Goal: Information Seeking & Learning: Learn about a topic

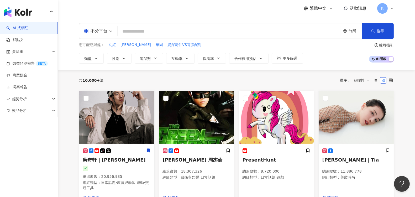
click at [136, 31] on input "search" at bounding box center [229, 32] width 219 height 10
type input "*"
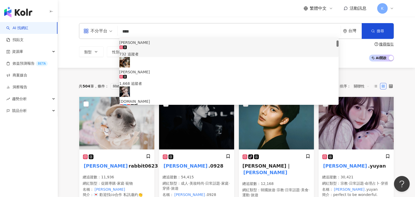
scroll to position [87, 0]
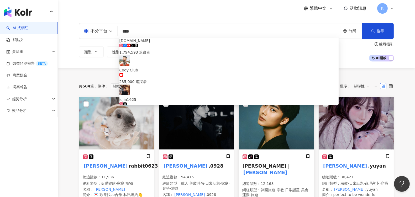
type input "****"
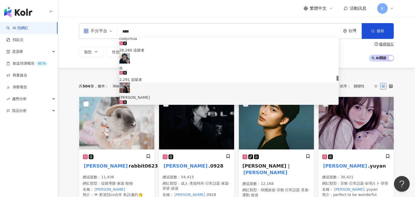
scroll to position [554, 0]
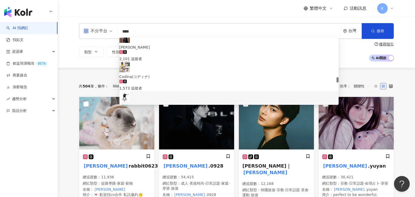
click at [67, 62] on div "不分平台 **** 台灣 搜尋 54ea9a68-c852-41f6-ad33-f00eedef81ff 671030ef-c74a-49c4-a5f2-17…" at bounding box center [237, 42] width 358 height 51
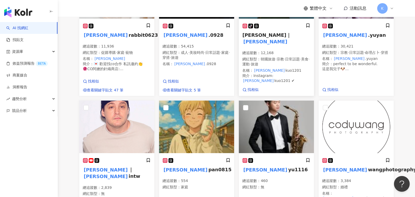
scroll to position [87, 0]
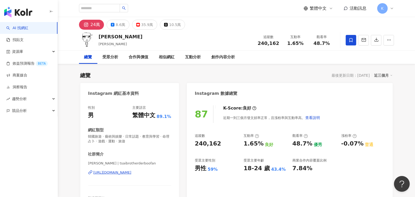
scroll to position [32, 0]
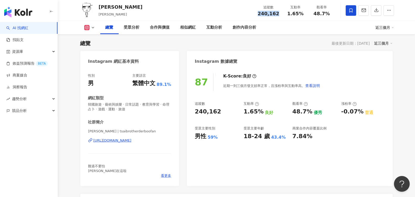
drag, startPoint x: 259, startPoint y: 13, endPoint x: 280, endPoint y: 16, distance: 21.6
click at [280, 16] on div "追蹤數 240,162" at bounding box center [269, 10] width 28 height 11
copy span "240,162"
drag, startPoint x: 288, startPoint y: 14, endPoint x: 328, endPoint y: 18, distance: 40.5
click at [328, 18] on div "蔡哥 蔡宜紘, tsaibrotherderboofan 追蹤數 240,162 互動率 1.65% 觀看率 48.7%" at bounding box center [237, 10] width 336 height 21
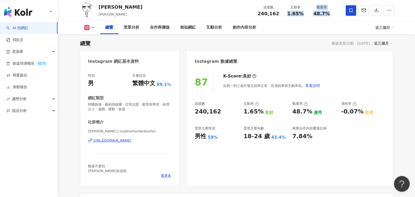
copy div "1.65% 觀看率 48.7%"
